Goal: Task Accomplishment & Management: Use online tool/utility

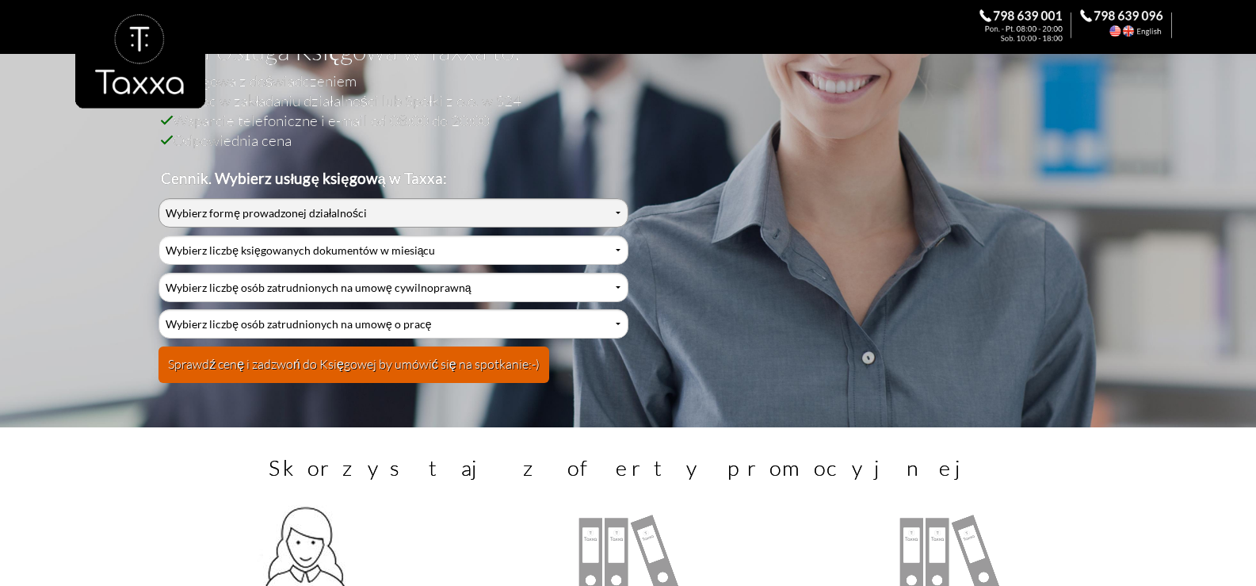
scroll to position [158, 0]
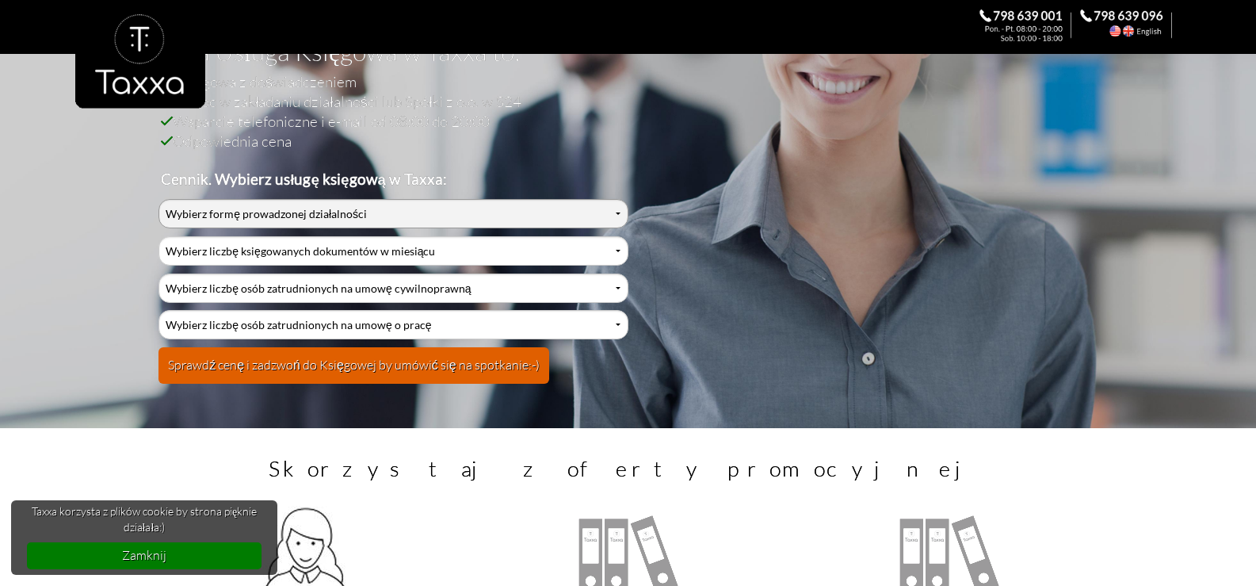
click at [236, 220] on select "Wybierz formę prowadzonej działalności Działalność jednoosobowa Działalność jed…" at bounding box center [393, 213] width 469 height 29
select select "0"
click at [159, 199] on select "Wybierz formę prowadzonej działalności Działalność jednoosobowa Działalność jed…" at bounding box center [393, 213] width 469 height 29
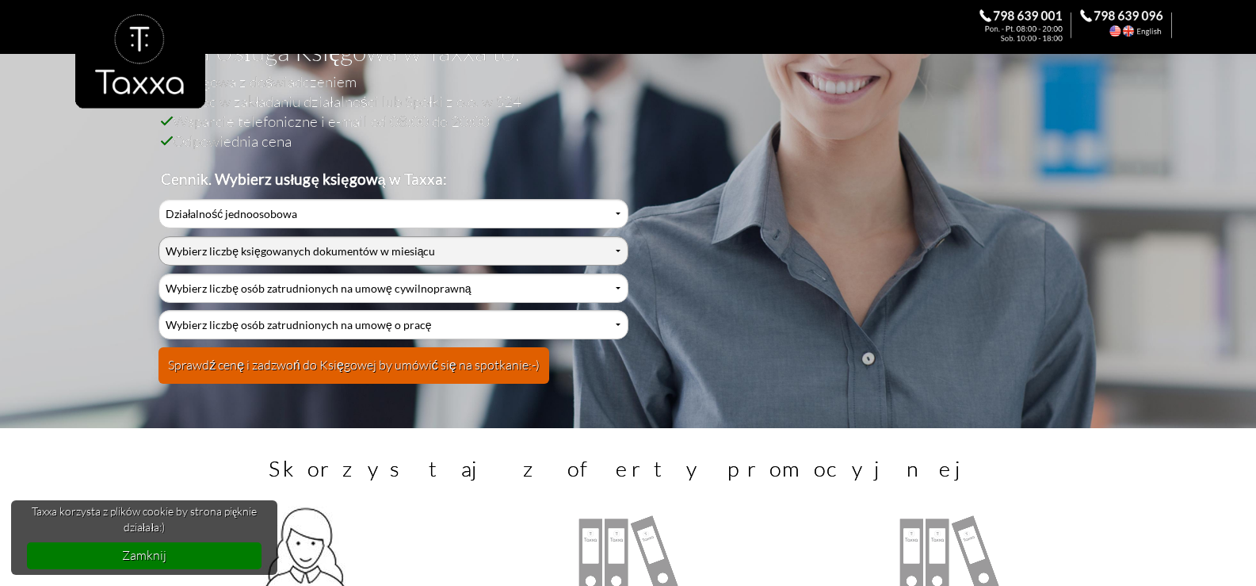
click at [227, 250] on select "Wybierz liczbę księgowanych dokumentów w miesiącu 0-1 2-3 4-5 6-10 11-20 21-30 …" at bounding box center [393, 250] width 469 height 29
select select "3"
click at [159, 236] on select "Wybierz liczbę księgowanych dokumentów w miesiącu 0-1 2-3 4-5 6-10 11-20 21-30 …" at bounding box center [393, 250] width 469 height 29
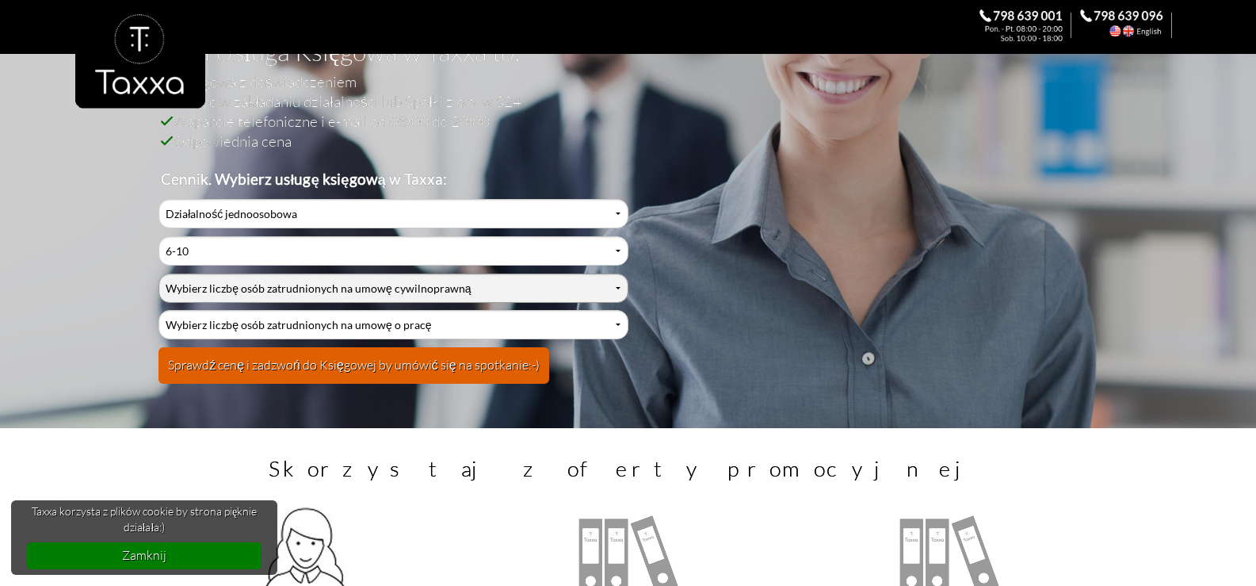
click at [235, 287] on select "Wybierz liczbę osób zatrudnionych na umowę cywilnoprawną 0 1 2 3 4 5 6 7 8 9 10…" at bounding box center [393, 287] width 469 height 29
select select "0"
click at [159, 273] on select "Wybierz liczbę osób zatrudnionych na umowę cywilnoprawną 0 1 2 3 4 5 6 7 8 9 10…" at bounding box center [393, 287] width 469 height 29
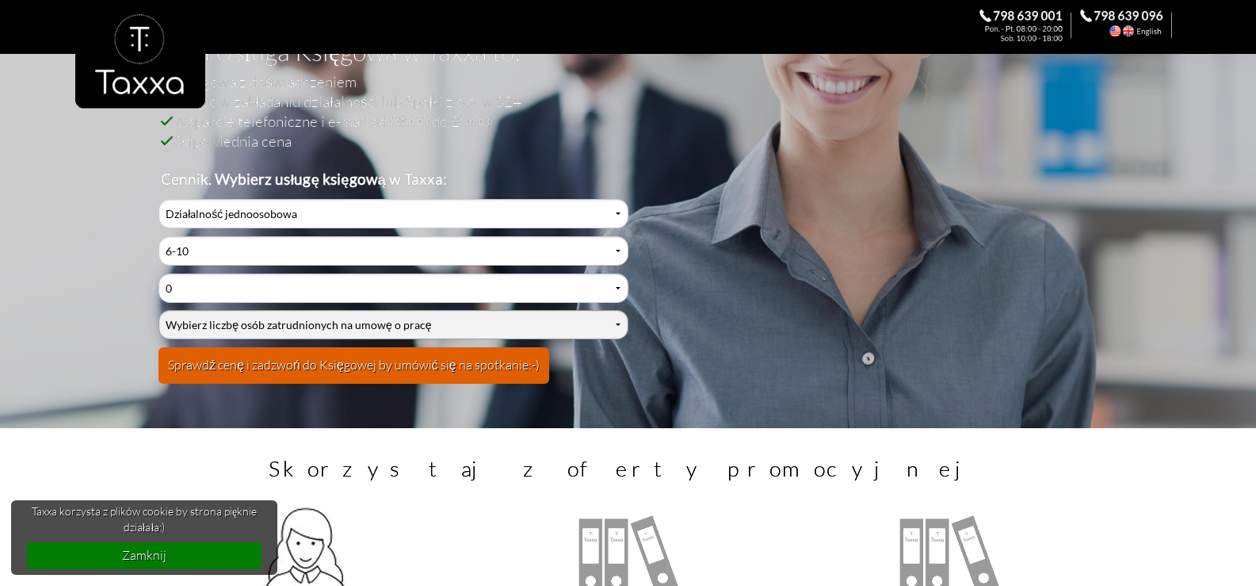
click at [251, 331] on select "Wybierz liczbę osób zatrudnionych na umowę o pracę 0 1 2 3 4 5 6 7 8 9 10 11 12…" at bounding box center [393, 324] width 469 height 29
select select "0"
click at [159, 310] on select "Wybierz liczbę osób zatrudnionych na umowę o pracę 0 1 2 3 4 5 6 7 8 9 10 11 12…" at bounding box center [393, 324] width 469 height 29
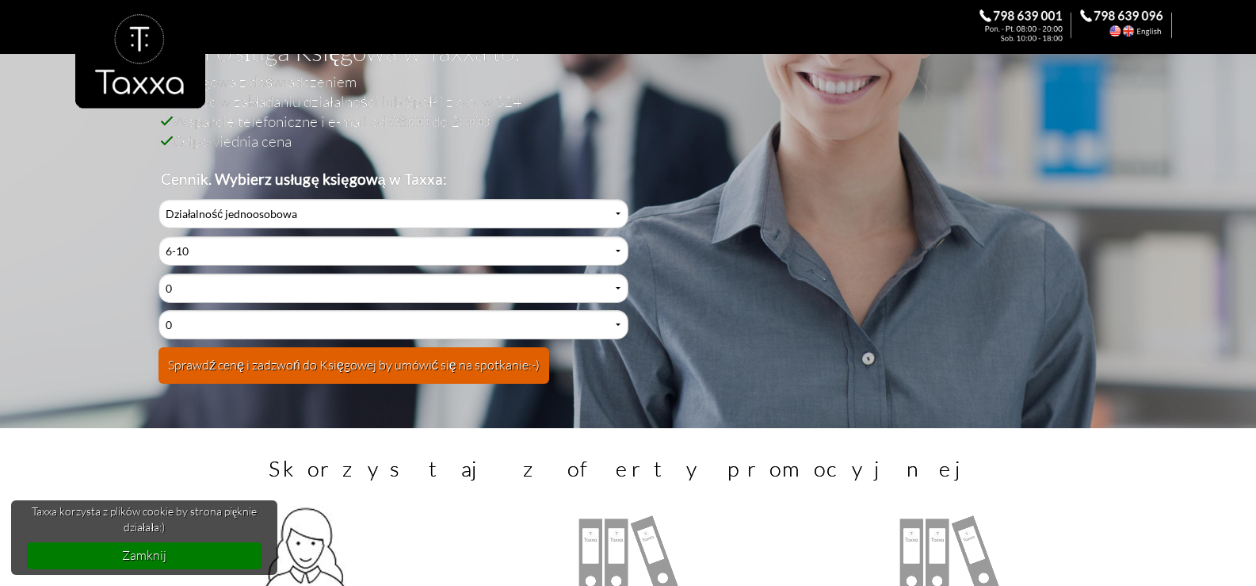
click at [352, 365] on button "Sprawdź cenę i zadzwoń do Księgowej by umówić się na spotkanie:-)" at bounding box center [354, 365] width 391 height 36
